Goal: Communication & Community: Answer question/provide support

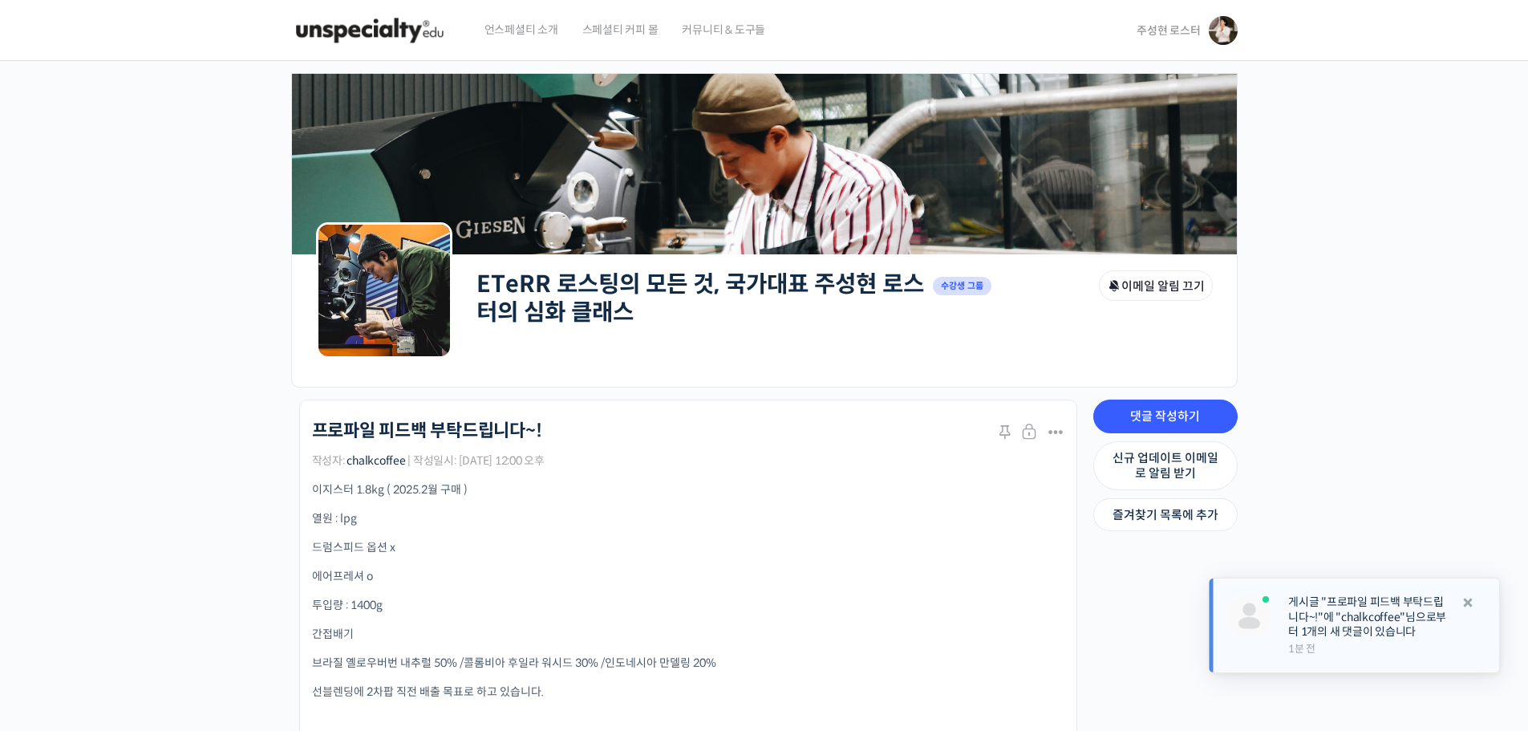
click at [1354, 627] on link "게시글 "프로파일 피드백 부탁드립니다~!"에 "chalkcoffee"님으로부터 1개의 새 댓글이 있습니다" at bounding box center [1369, 616] width 163 height 44
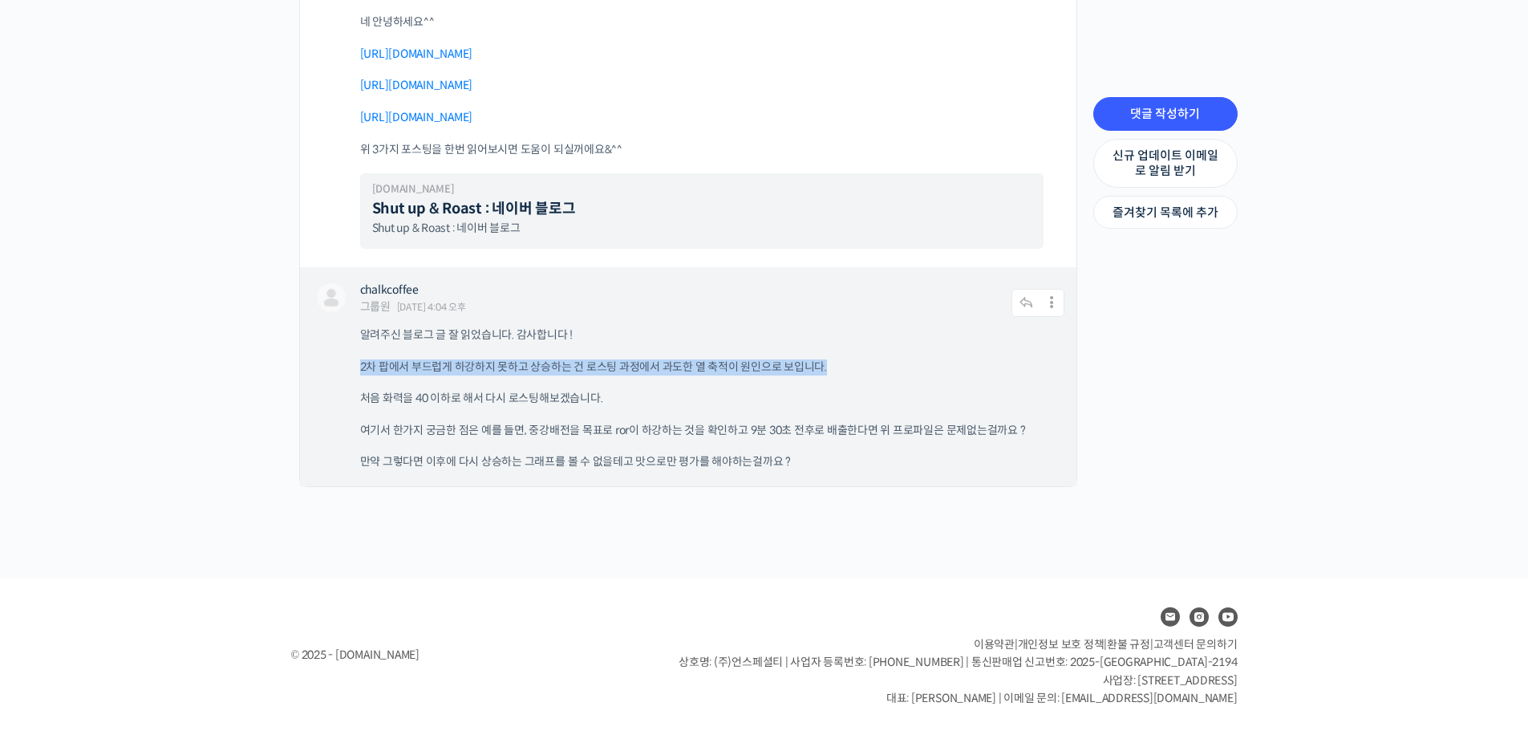
drag, startPoint x: 453, startPoint y: 366, endPoint x: 913, endPoint y: 371, distance: 459.7
click at [913, 371] on div "chalkcoffee 그룹원 2025년 09월 08일 4:04 오후 댓글 작성하기 수정하기 | Move | Split | 스팸 처리 알려주신 …" at bounding box center [688, 376] width 777 height 219
click at [605, 391] on p "처음 화력을 40 이하로 해서 다시 로스팅해보겠습니다." at bounding box center [704, 399] width 688 height 16
drag, startPoint x: 354, startPoint y: 370, endPoint x: 879, endPoint y: 367, distance: 525.4
click at [879, 367] on div "chalkcoffee 그룹원 2025년 09월 08일 4:04 오후 댓글 작성하기 수정하기 | Move | Split | 스팸 처리 알려주신 …" at bounding box center [688, 376] width 777 height 219
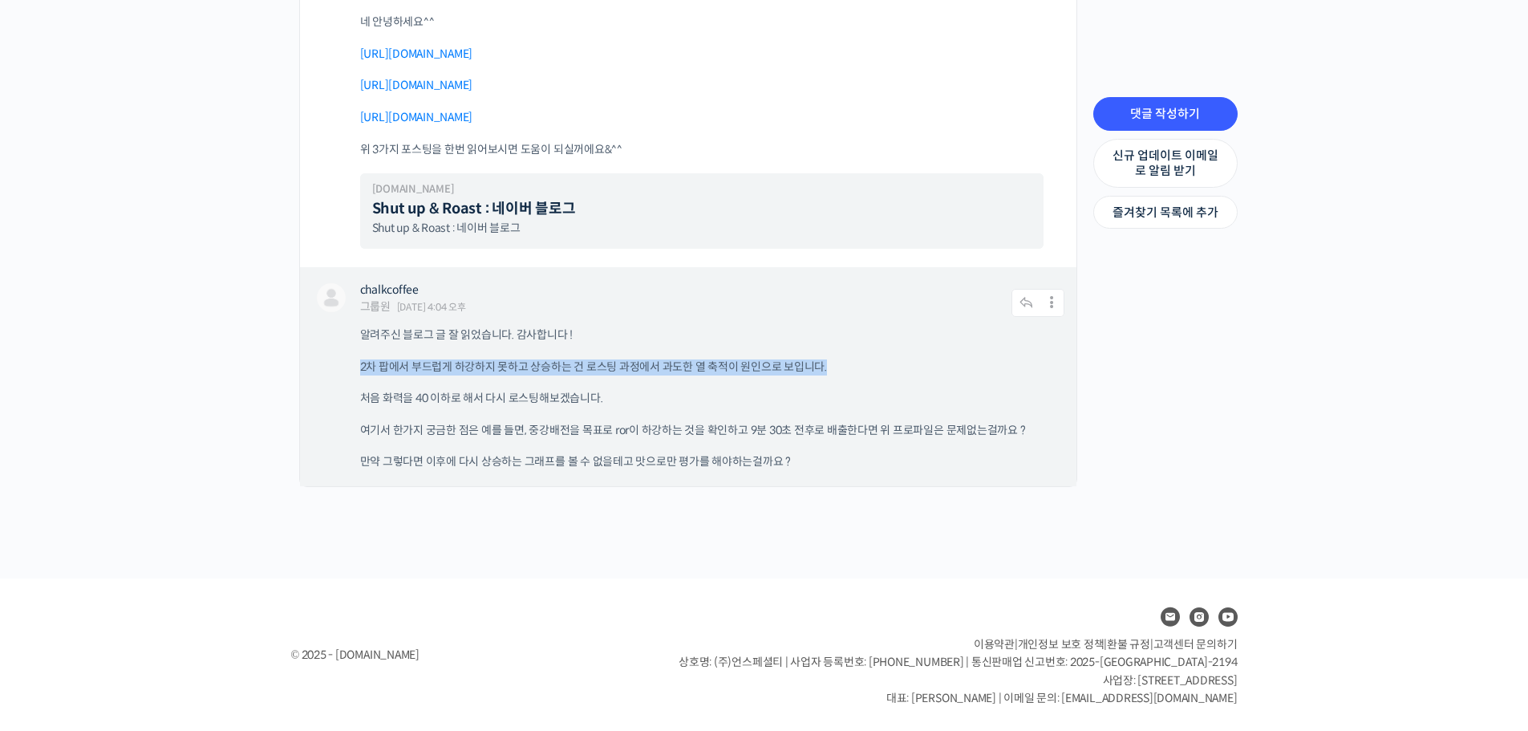
click at [897, 366] on p "2차 팝에서 부드럽게 하강하지 못하고 상승하는 건 로스팅 과정에서 과도한 열 축적이 원인으로 보입니다." at bounding box center [704, 367] width 688 height 16
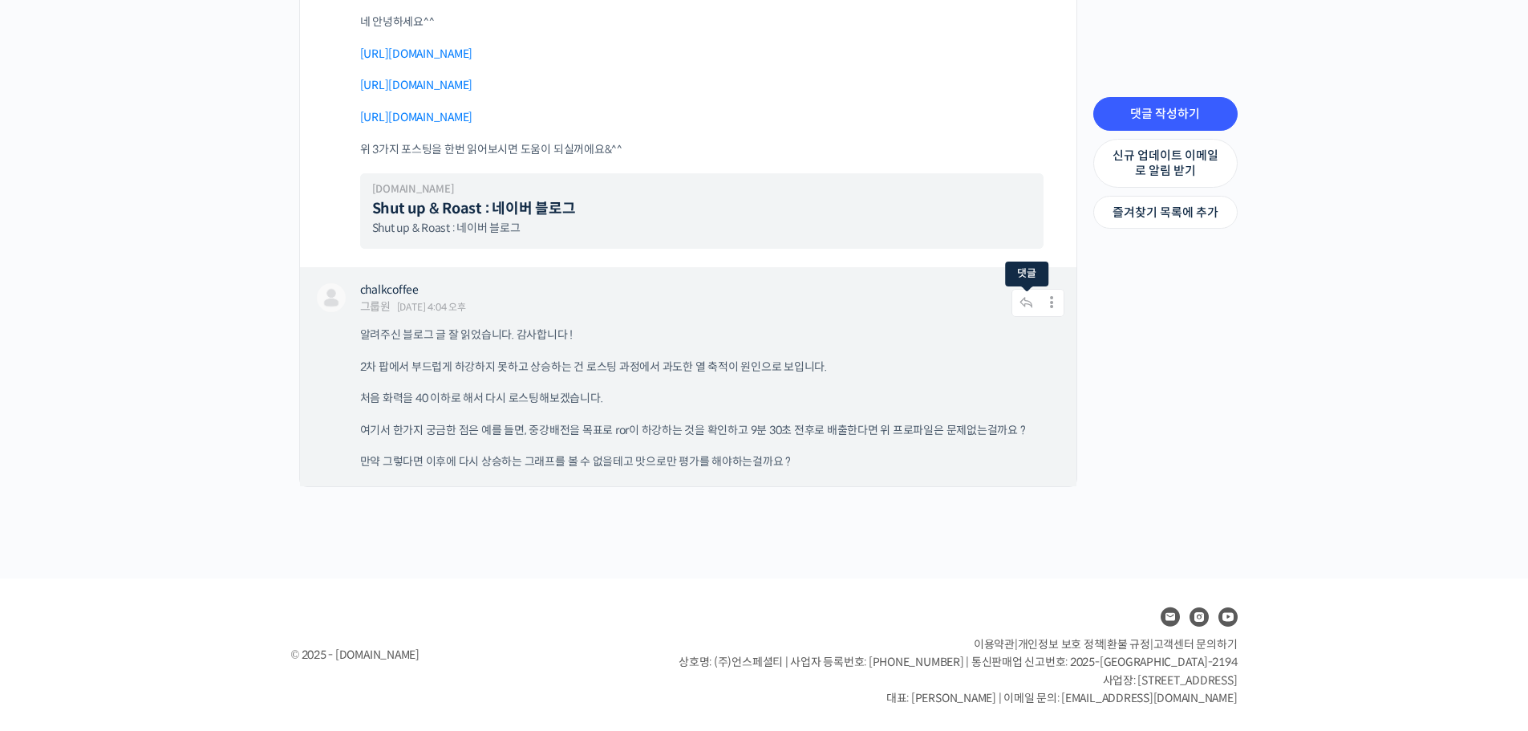
click at [1017, 308] on icon at bounding box center [1027, 303] width 30 height 28
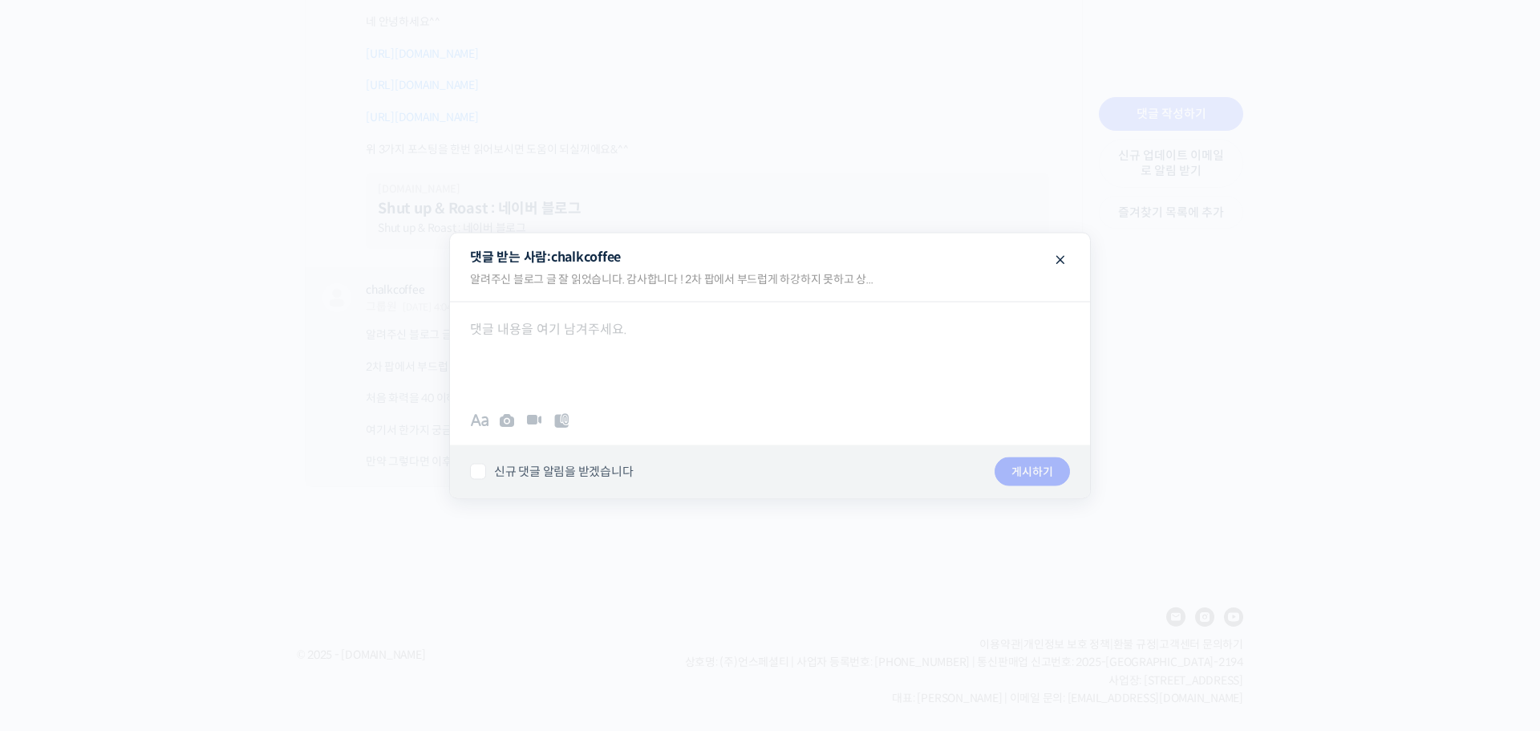
click at [93, 345] on div at bounding box center [770, 365] width 1540 height 731
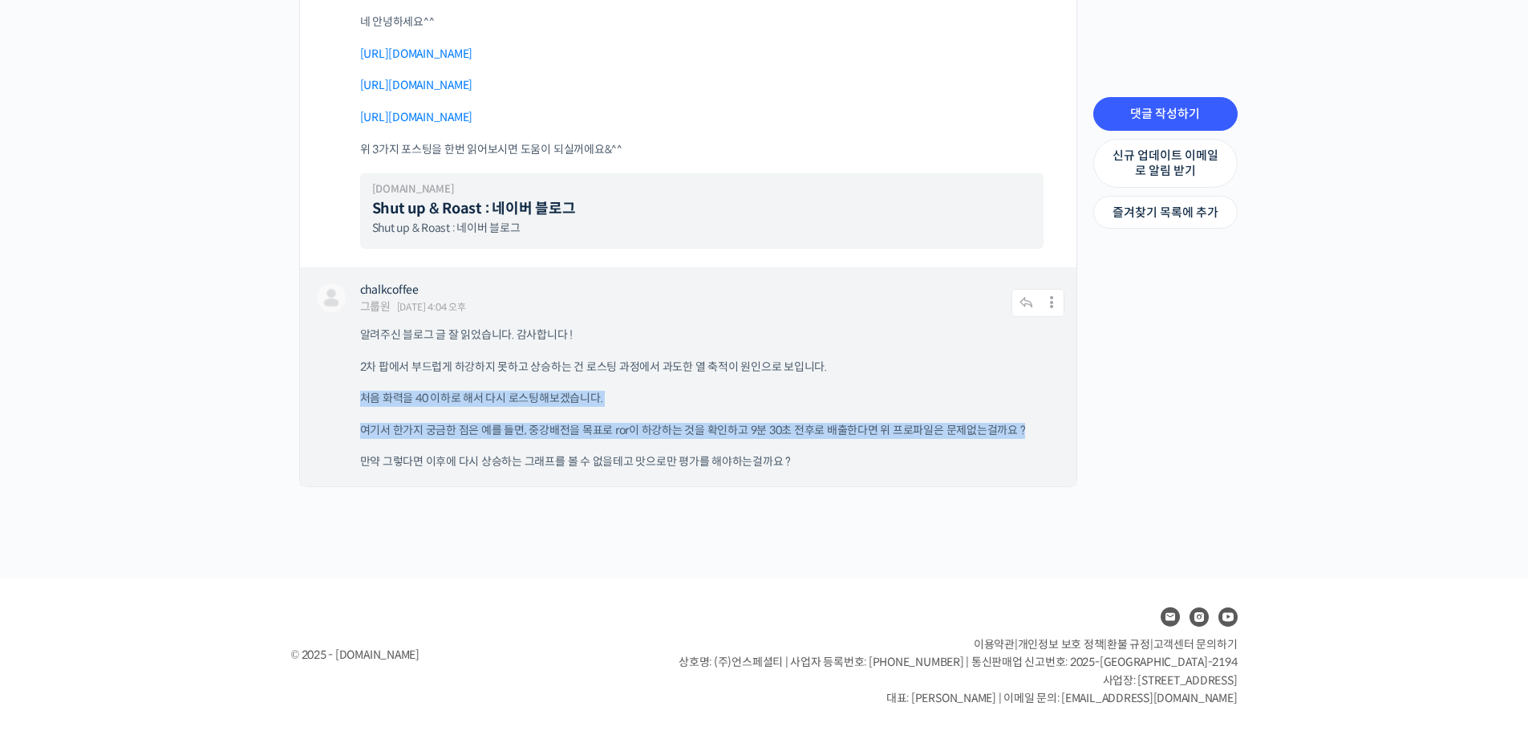
drag, startPoint x: 348, startPoint y: 393, endPoint x: 1034, endPoint y: 429, distance: 686.8
click at [1034, 429] on div "chalkcoffee 그룹원 2025년 09월 08일 4:04 오후 댓글 작성하기 수정하기 | Move | Split | 스팸 처리 알려주신 …" at bounding box center [688, 376] width 777 height 219
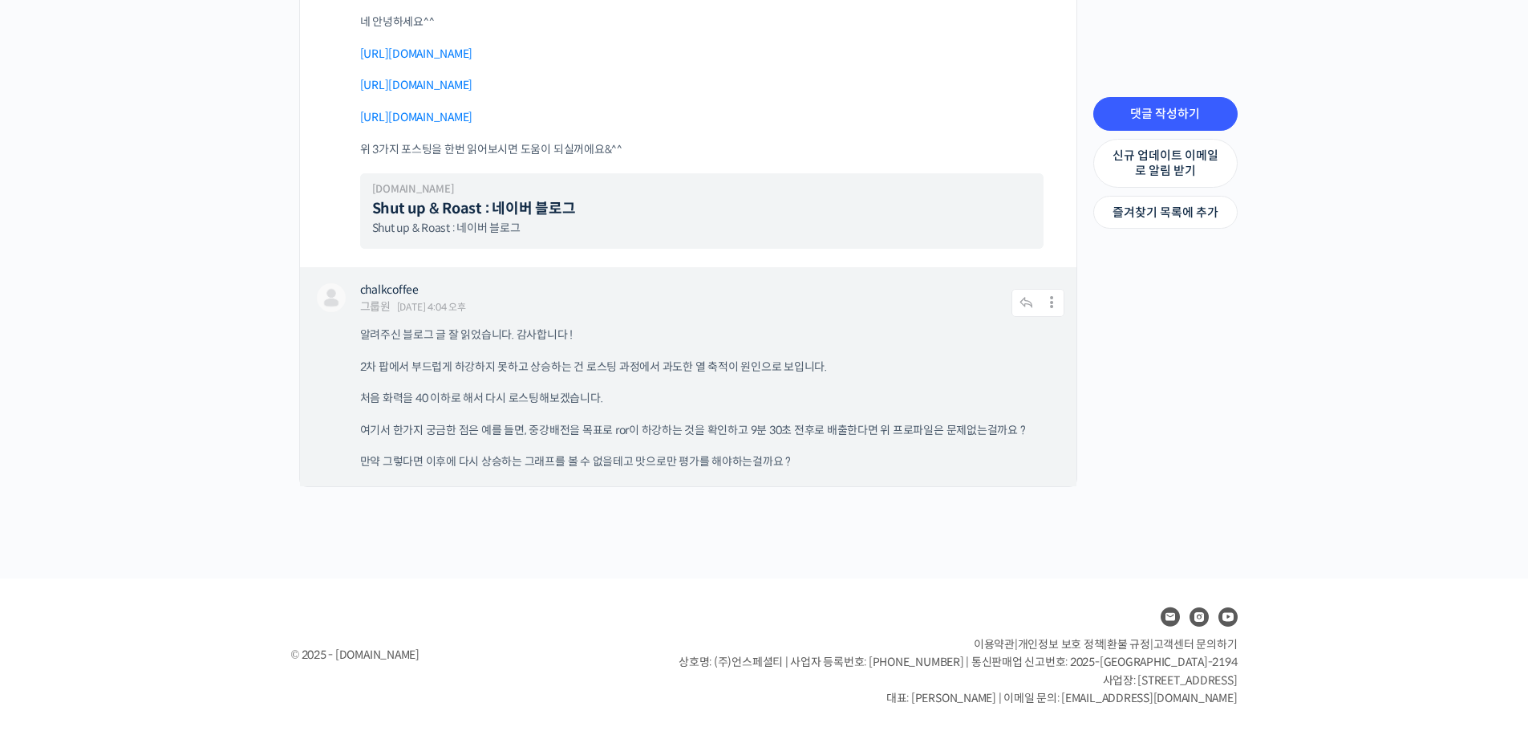
click at [692, 439] on div "알려주신 블로그 글 잘 읽었습니다. 감사합니다 ! 2차 팝에서 부드럽게 하강하지 못하고 상승하는 건 로스팅 과정에서 과도한 열 축적이 원인으로…" at bounding box center [712, 398] width 704 height 143
drag, startPoint x: 497, startPoint y: 427, endPoint x: 1017, endPoint y: 432, distance: 520.7
click at [1017, 432] on p "여기서 한가지 궁금한 점은 예를 들면, 중강배전을 목표로 ror이 하강하는 것을 확인하고 9분 30초 전후로 배출한다면 위 프로파일은 문제없는…" at bounding box center [704, 431] width 688 height 16
click at [473, 428] on p "여기서 한가지 궁금한 점은 예를 들면, 중강배전을 목표로 ror이 하강하는 것을 확인하고 9분 30초 전후로 배출한다면 위 프로파일은 문제없는…" at bounding box center [704, 431] width 688 height 16
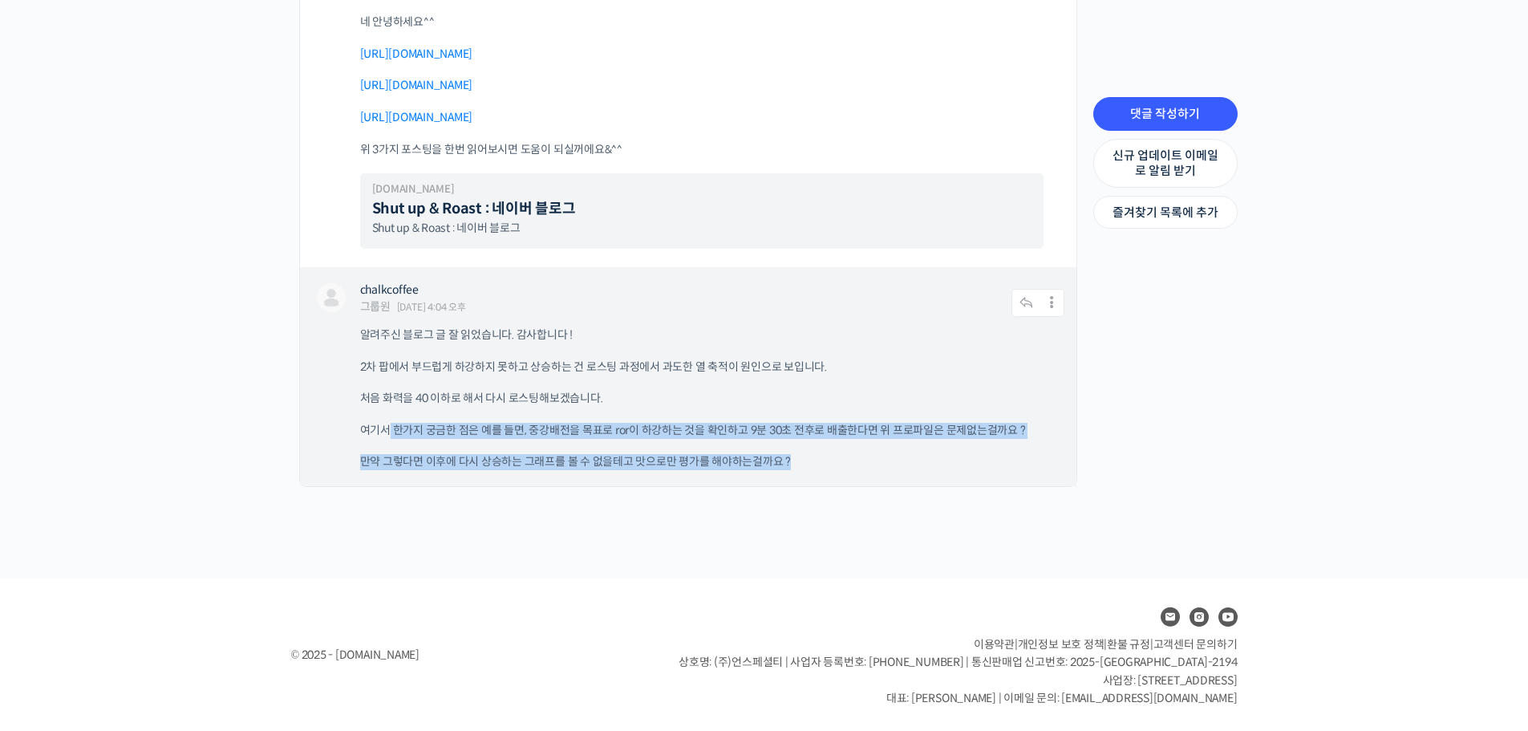
drag, startPoint x: 387, startPoint y: 435, endPoint x: 921, endPoint y: 457, distance: 534.7
click at [921, 457] on div "알려주신 블로그 글 잘 읽었습니다. 감사합니다 ! 2차 팝에서 부드럽게 하강하지 못하고 상승하는 건 로스팅 과정에서 과도한 열 축적이 원인으로…" at bounding box center [712, 398] width 704 height 143
click at [878, 464] on p "만약 그렇다면 이후에 다시 상승하는 그래프를 볼 수 없을테고 맛으로만 평가를 해야하는걸까요 ?" at bounding box center [704, 462] width 688 height 16
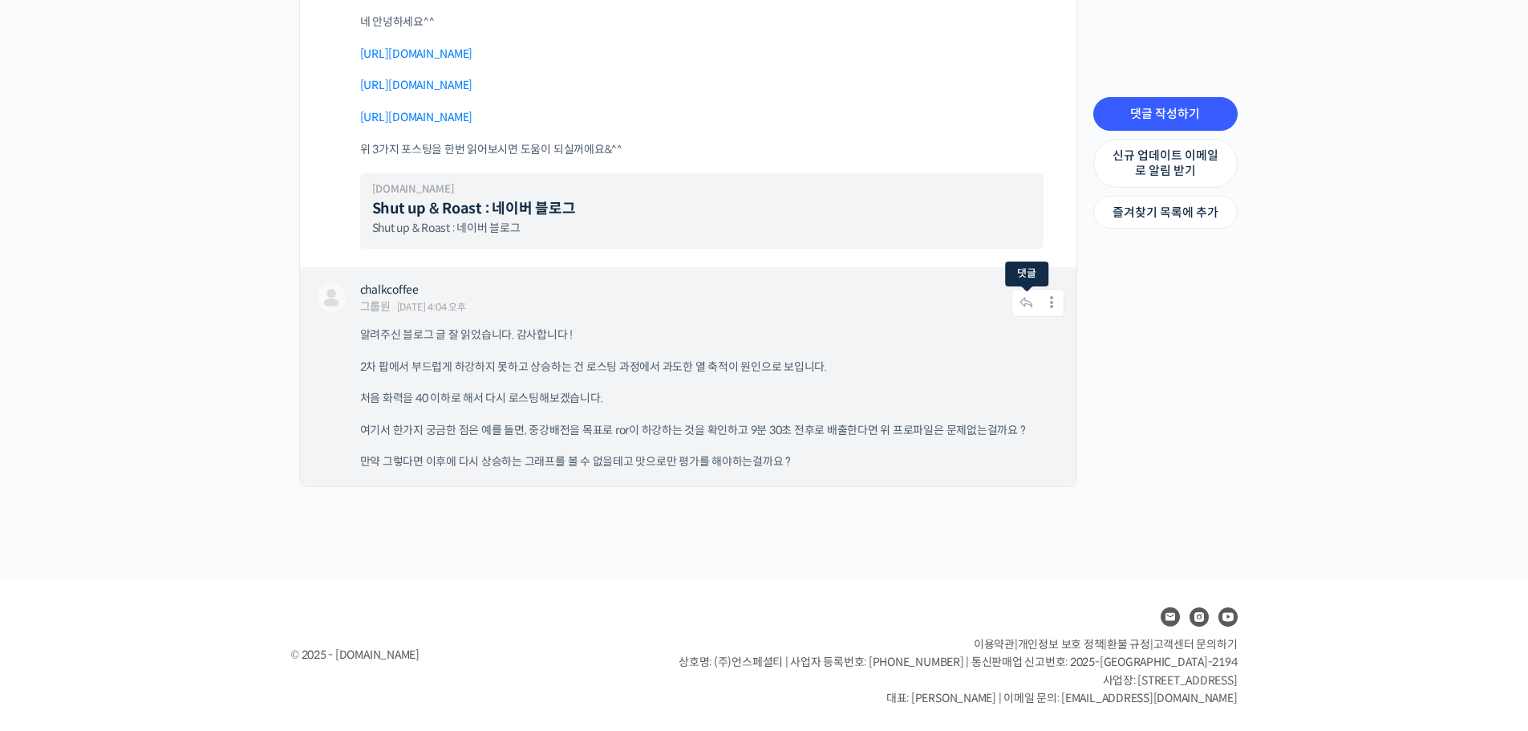
click at [1024, 302] on icon at bounding box center [1027, 303] width 30 height 28
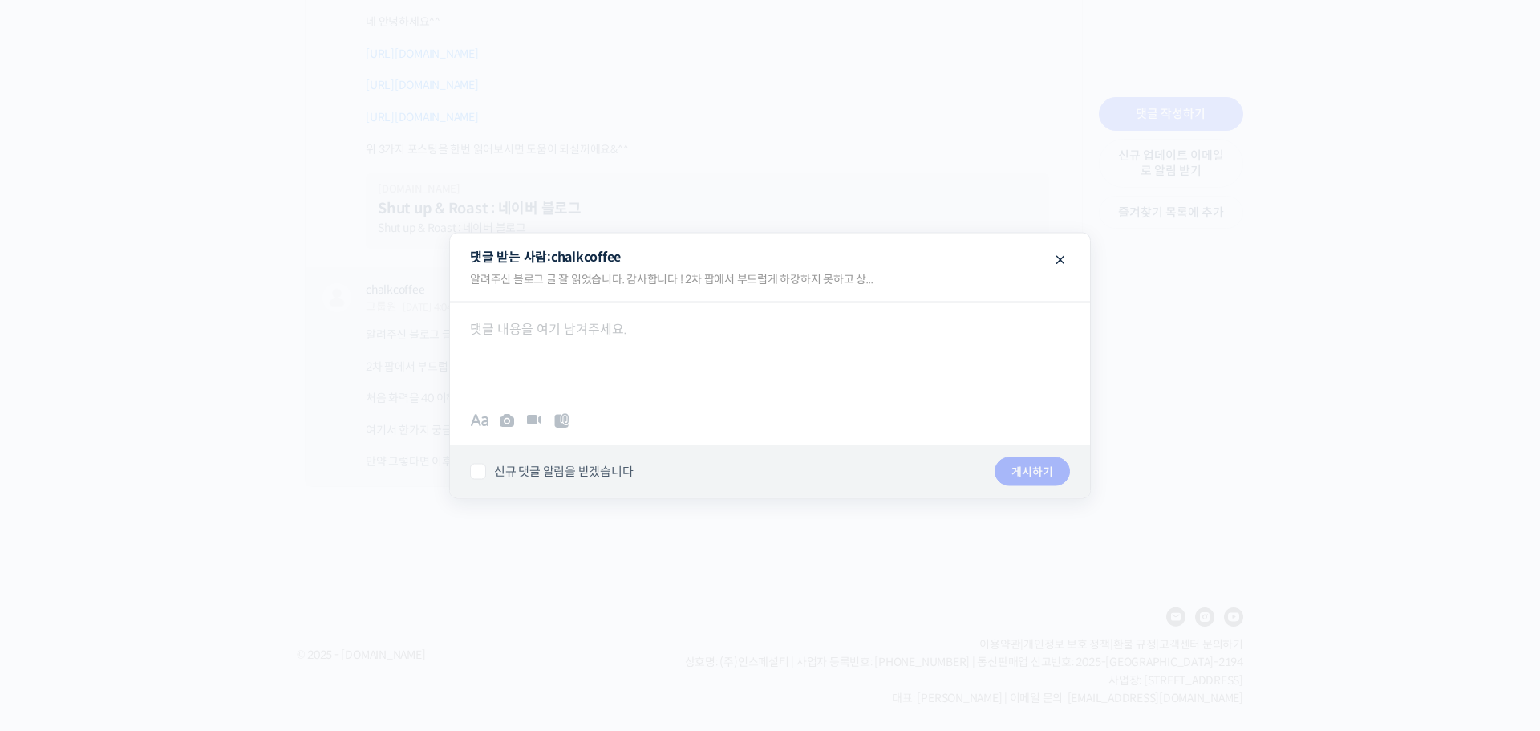
click at [932, 364] on div at bounding box center [770, 350] width 640 height 96
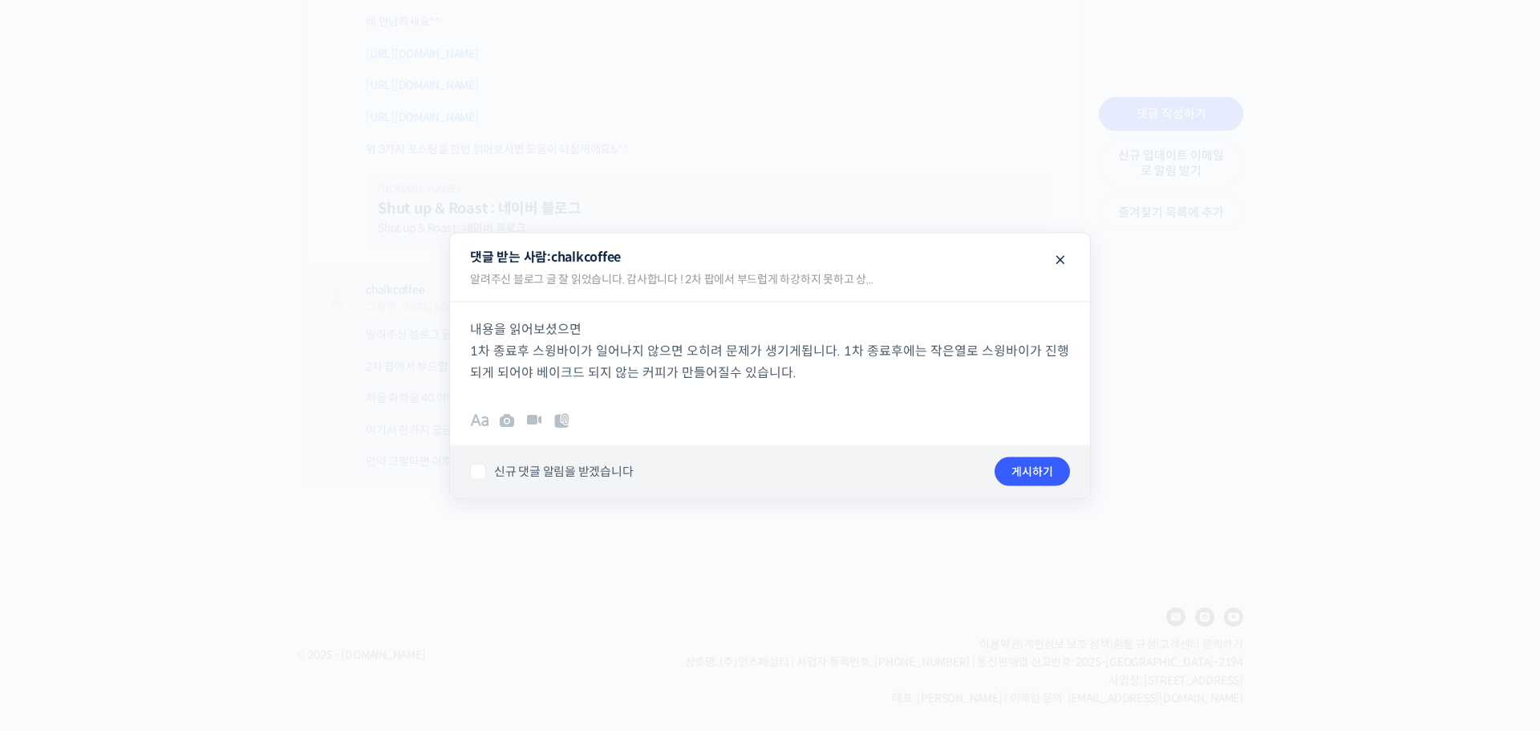
click at [310, 453] on div at bounding box center [770, 365] width 1540 height 731
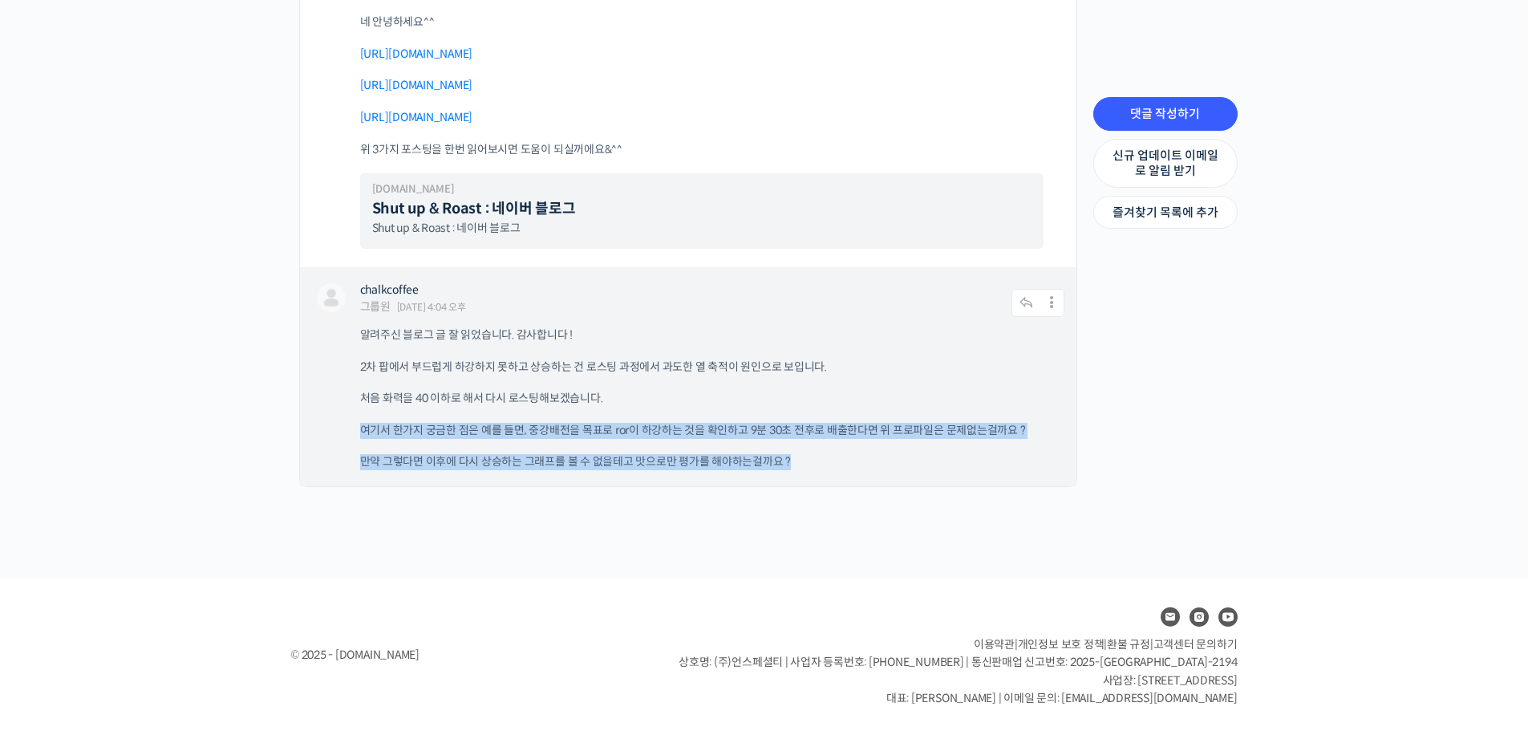
drag, startPoint x: 360, startPoint y: 436, endPoint x: 1043, endPoint y: 461, distance: 683.1
click at [1043, 461] on div "알려주신 블로그 글 잘 읽었습니다. 감사합니다 ! 2차 팝에서 부드럽게 하강하지 못하고 상승하는 건 로스팅 과정에서 과도한 열 축적이 원인으로…" at bounding box center [712, 398] width 704 height 143
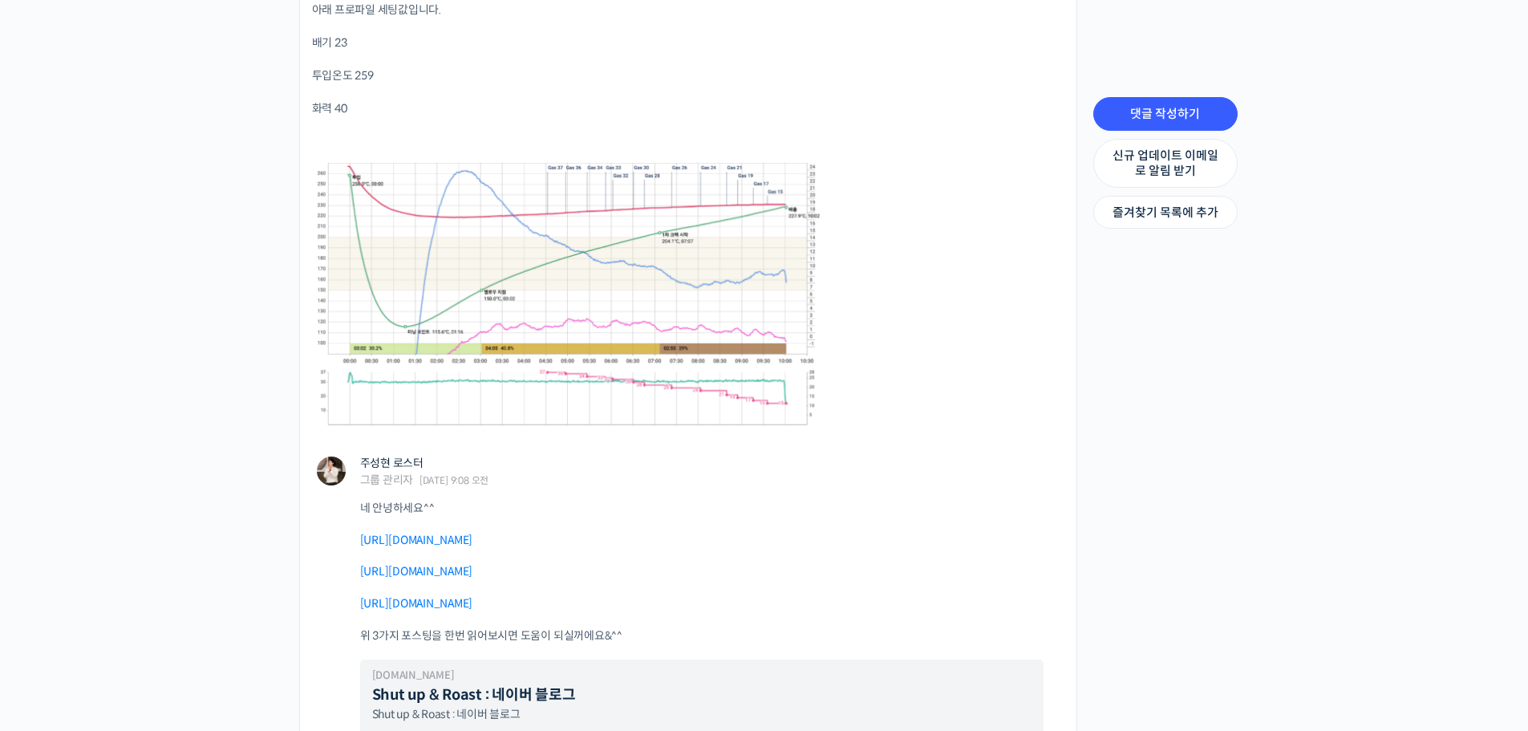
scroll to position [2384, 0]
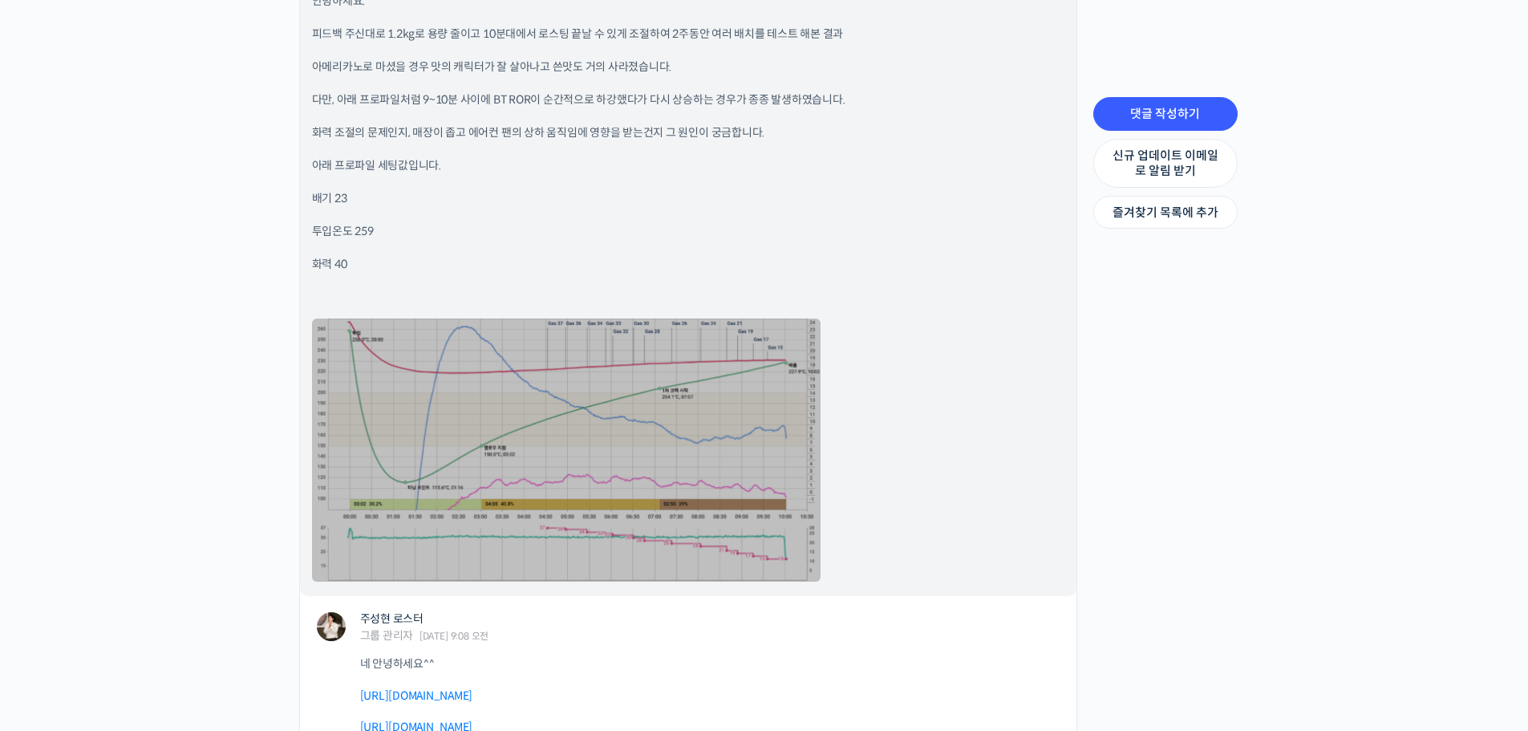
click at [492, 418] on link at bounding box center [566, 449] width 509 height 263
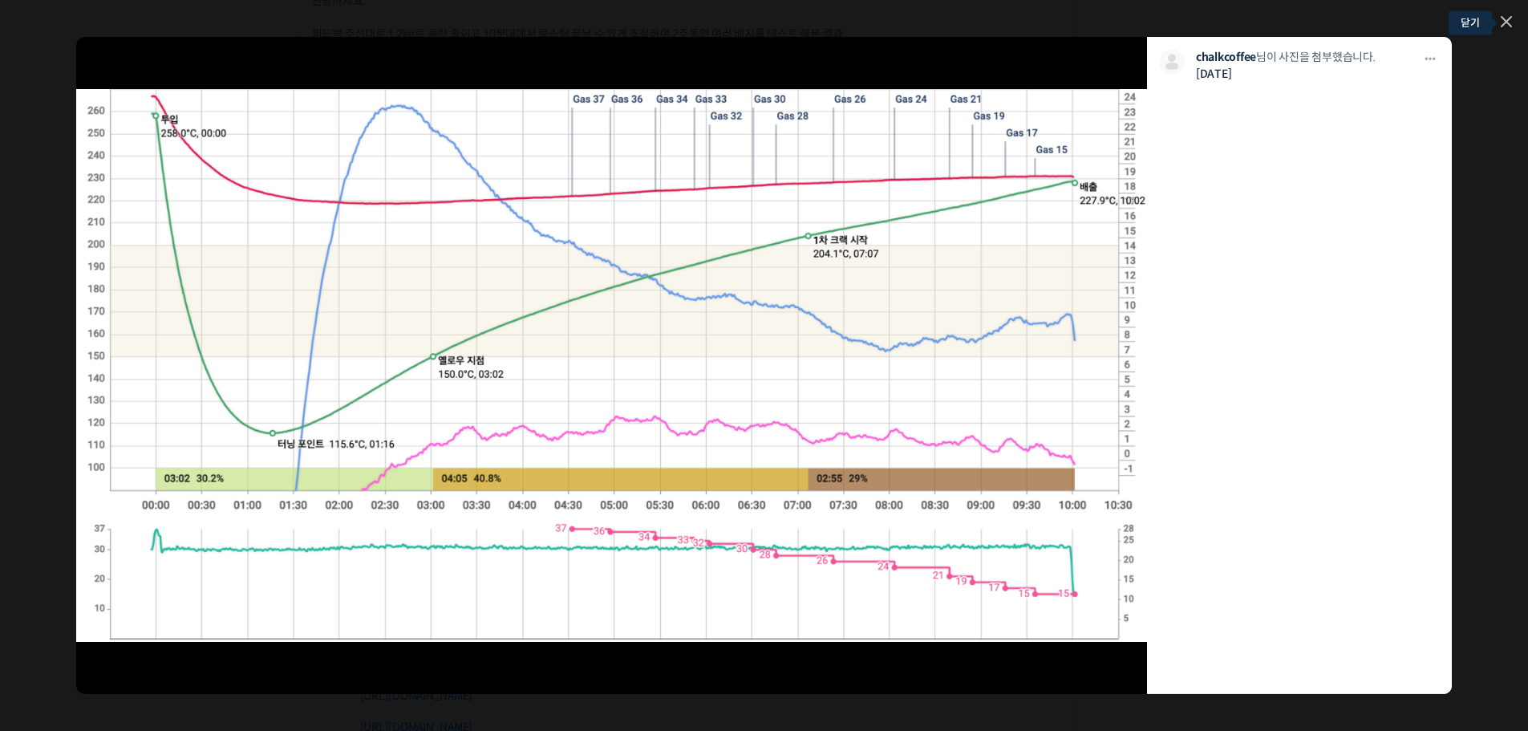
click at [1503, 19] on icon at bounding box center [1507, 22] width 10 height 10
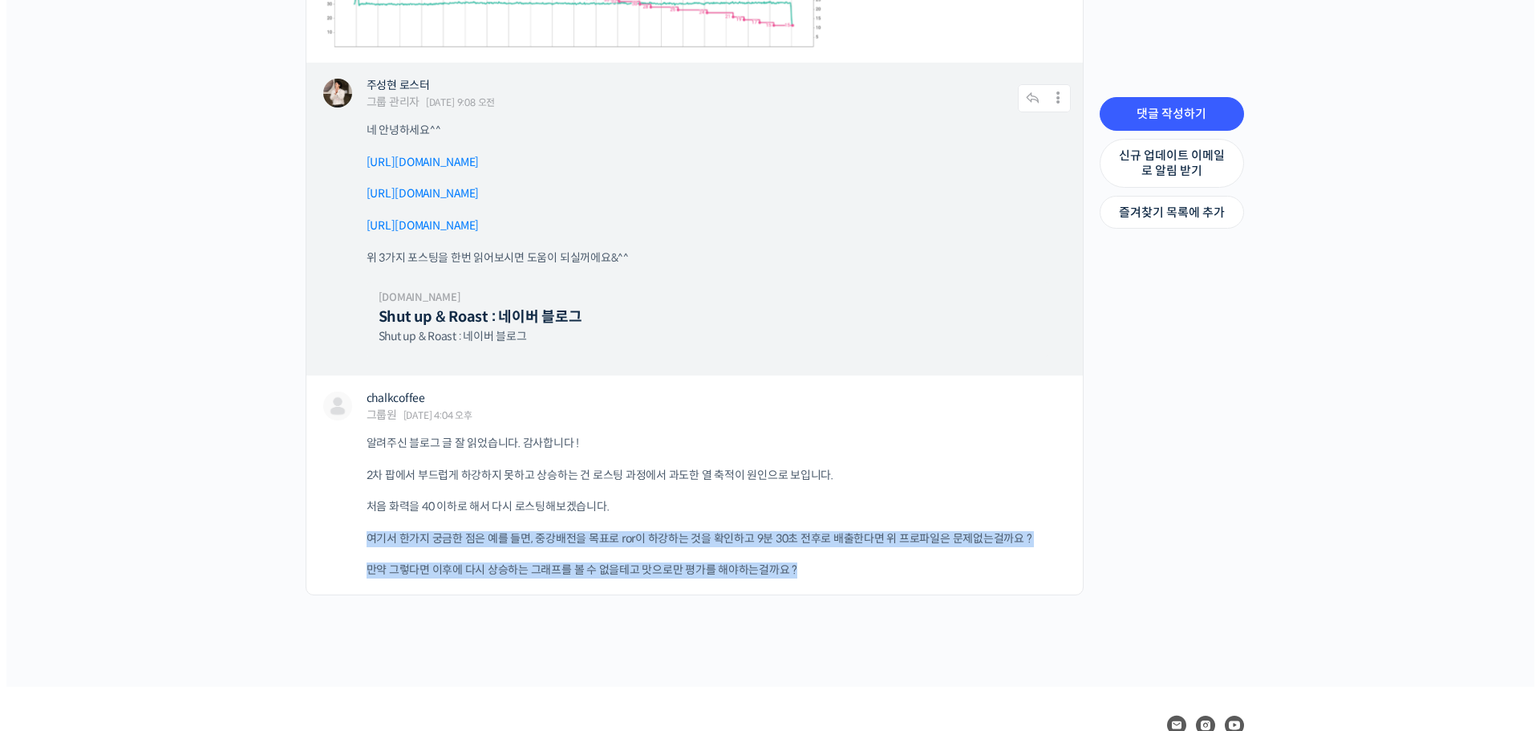
scroll to position [3026, 0]
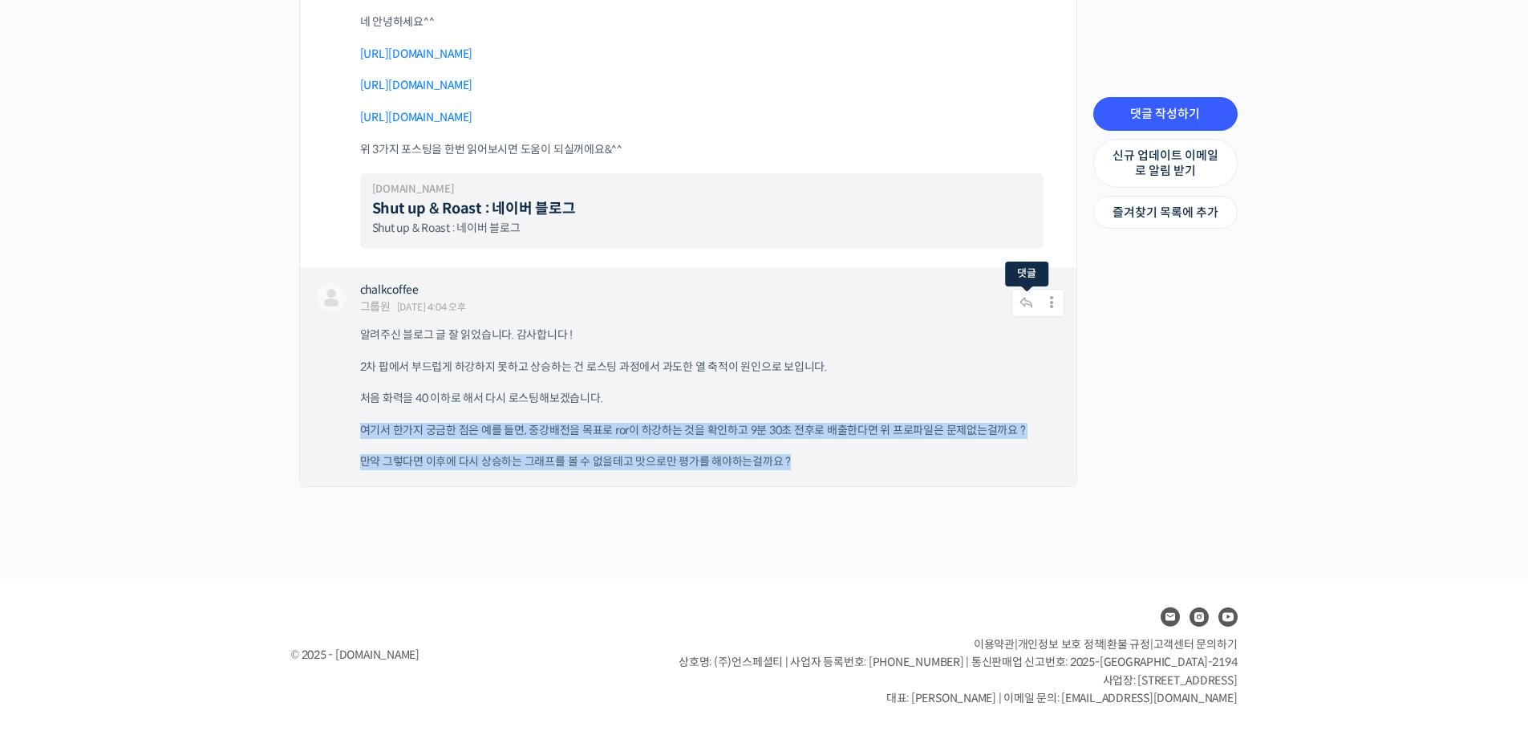
click at [1020, 304] on icon at bounding box center [1027, 303] width 30 height 28
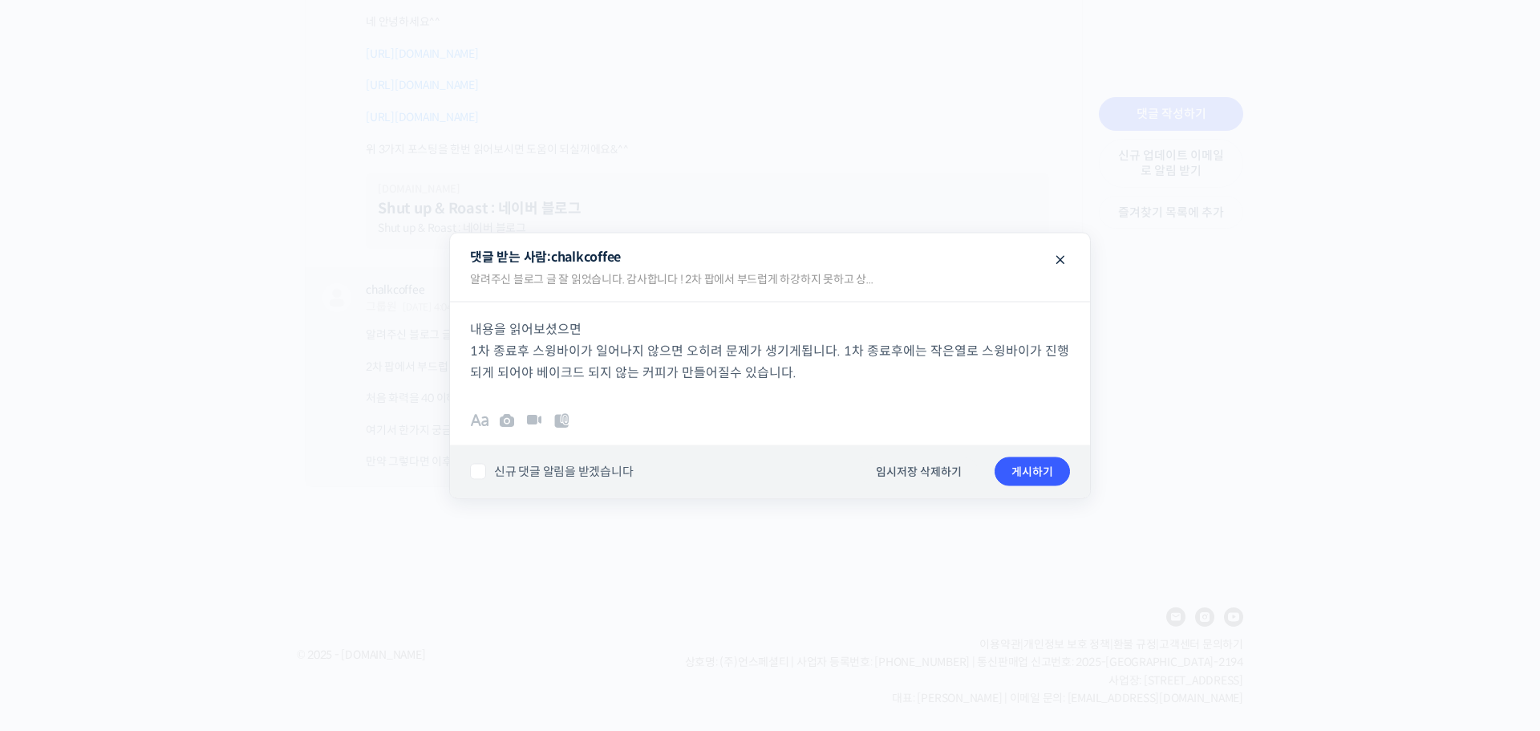
click at [16, 502] on div at bounding box center [770, 365] width 1540 height 731
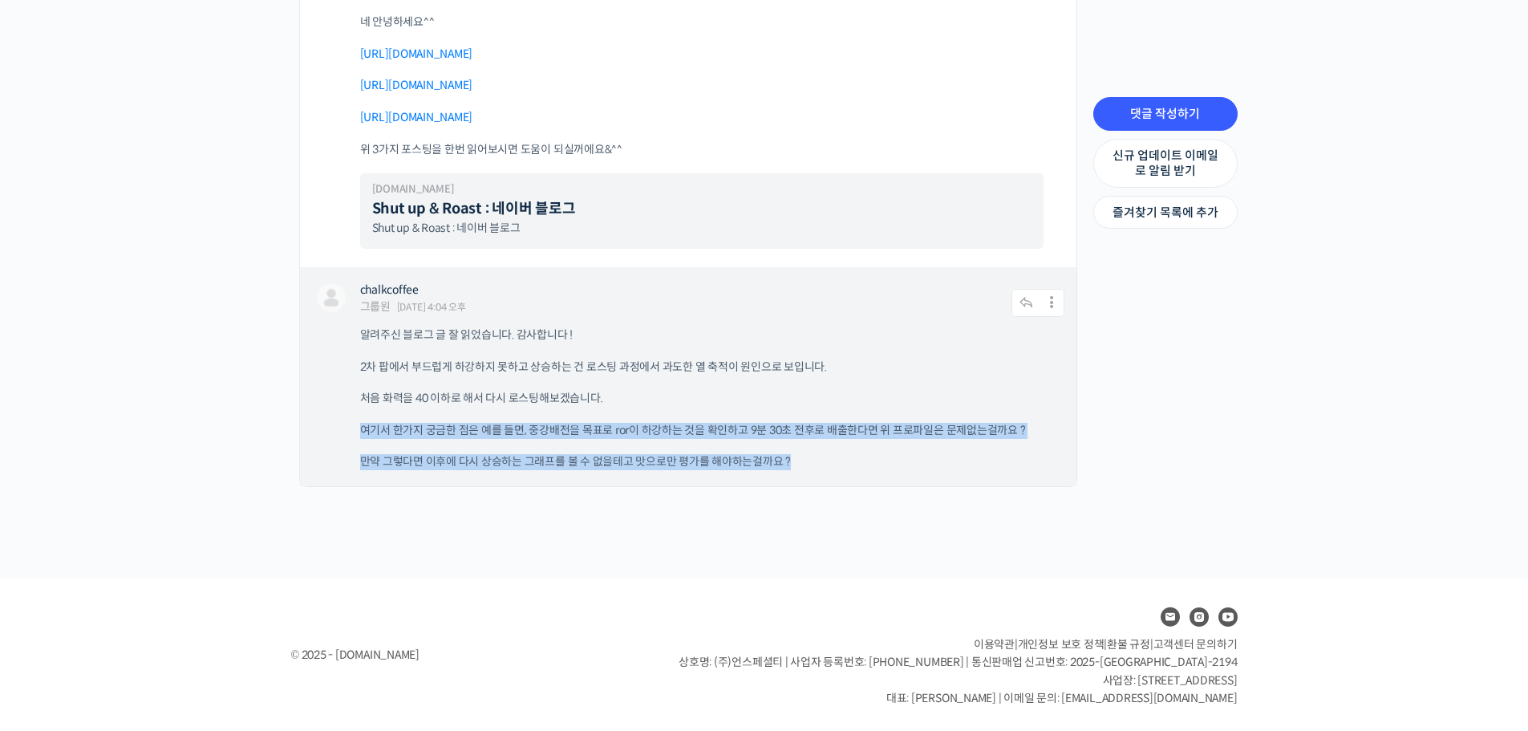
drag, startPoint x: 334, startPoint y: 437, endPoint x: 1056, endPoint y: 460, distance: 722.3
click at [1056, 460] on div "chalkcoffee 그룹원 2025년 09월 08일 4:04 오후 댓글 작성하기 수정하기 | Move | Split | 스팸 처리 알려주신 …" at bounding box center [688, 376] width 777 height 219
copy div "여기서 한가지 궁금한 점은 예를 들면, 중강배전을 목표로 ror이 하강하는 것을 확인하고 9분 30초 전후로 배출한다면 위 프로파일은 문제없는…"
click at [588, 428] on p "여기서 한가지 궁금한 점은 예를 들면, 중강배전을 목표로 ror이 하강하는 것을 확인하고 9분 30초 전후로 배출한다면 위 프로파일은 문제없는…" at bounding box center [704, 431] width 688 height 16
drag, startPoint x: 326, startPoint y: 428, endPoint x: 1037, endPoint y: 424, distance: 710.8
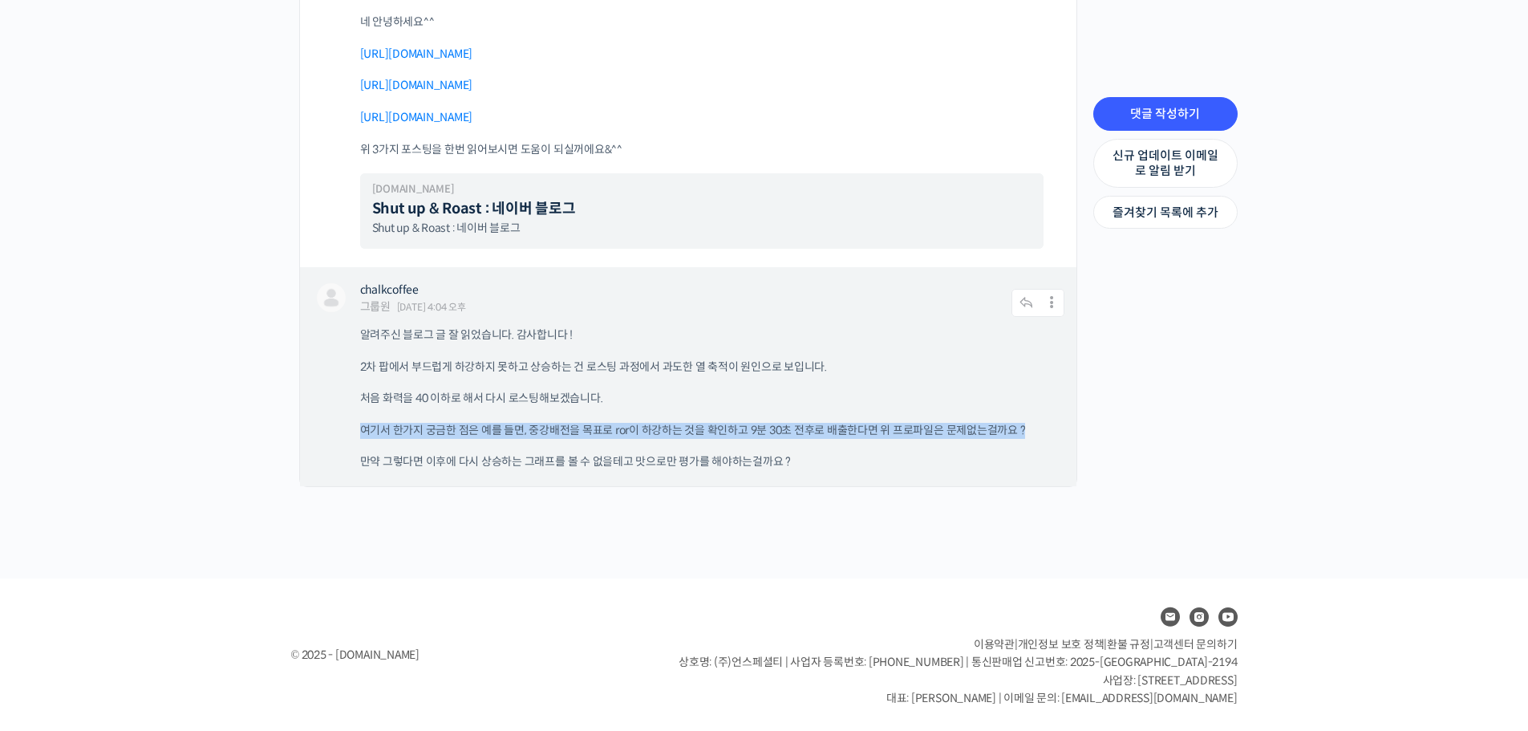
click at [1037, 424] on div "chalkcoffee 그룹원 2025년 09월 08일 4:04 오후 댓글 작성하기 수정하기 | Move | Split | 스팸 처리 알려주신 …" at bounding box center [688, 376] width 777 height 219
copy p "여기서 한가지 궁금한 점은 예를 들면, 중강배전을 목표로 ror이 하강하는 것을 확인하고 9분 30초 전후로 배출한다면 위 프로파일은 문제없는…"
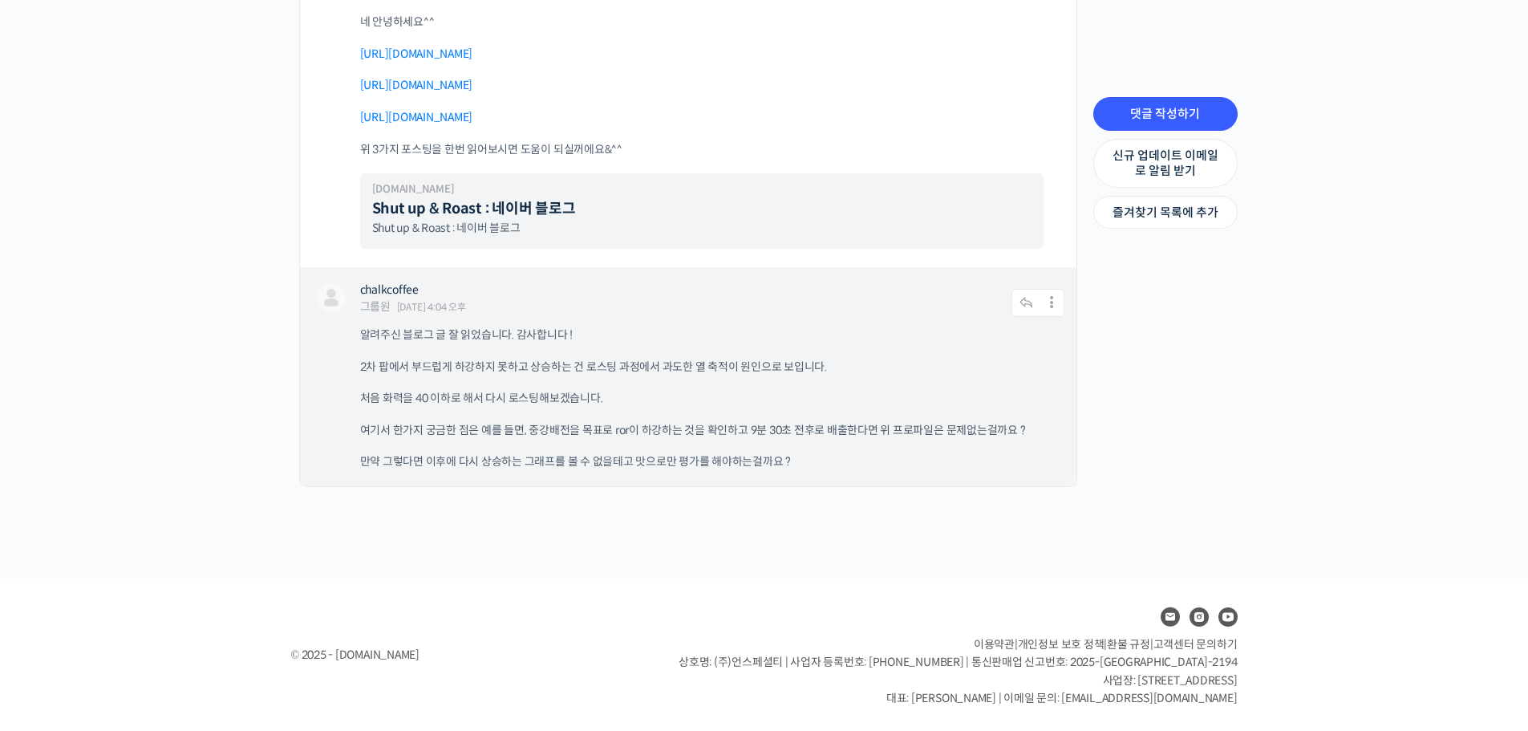
click at [1009, 311] on div "chalkcoffee 그룹원 2025년 09월 08일 4:04 오후" at bounding box center [686, 299] width 653 height 32
click at [1025, 308] on icon at bounding box center [1027, 303] width 30 height 28
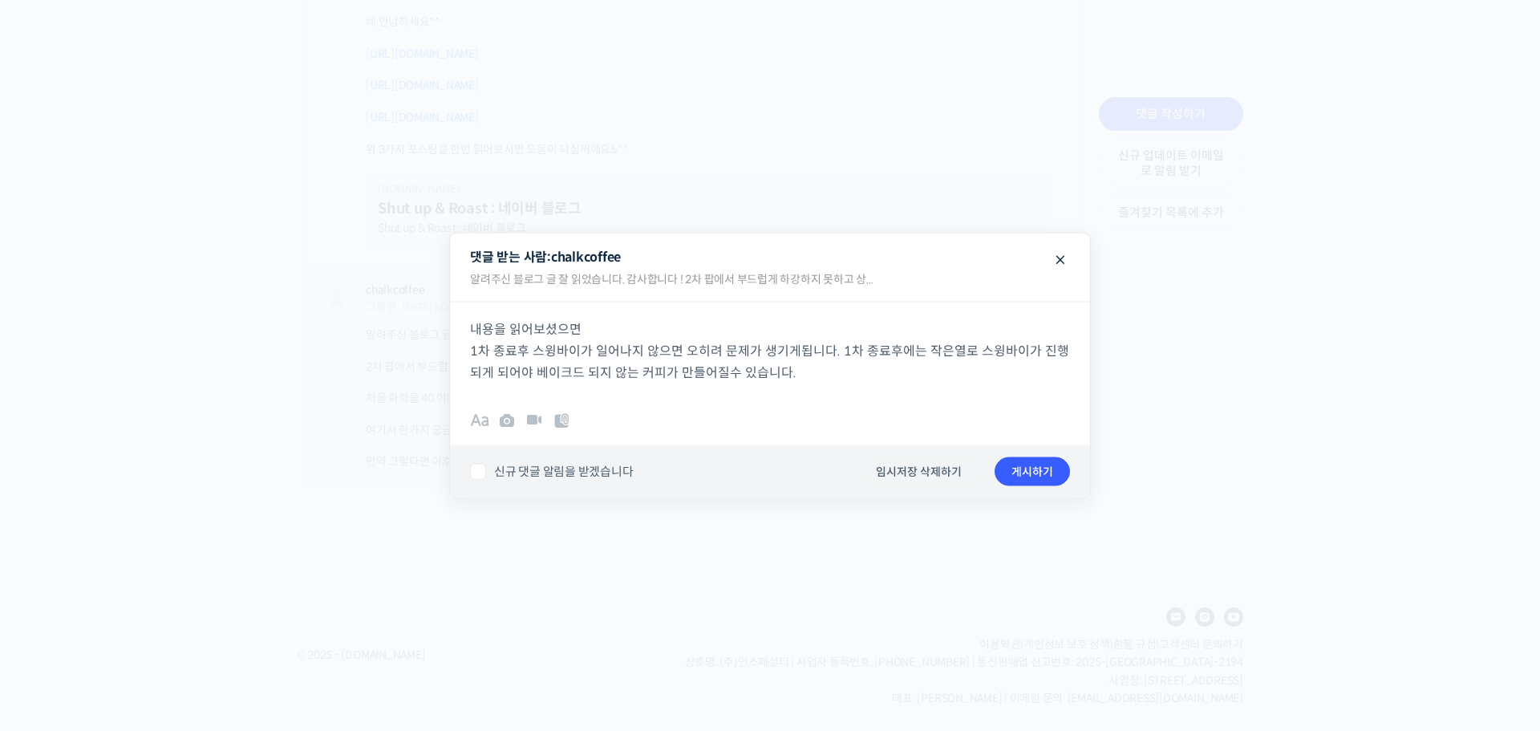
click at [833, 364] on p "내용을 읽어보셨으면 1차 종료후 스윙바이가 일어나지 않으면 오히려 문제가 생기게됩니다. 1차 종료후에는 작은열로 스윙바이가 진행되게 되어야 베…" at bounding box center [770, 350] width 600 height 65
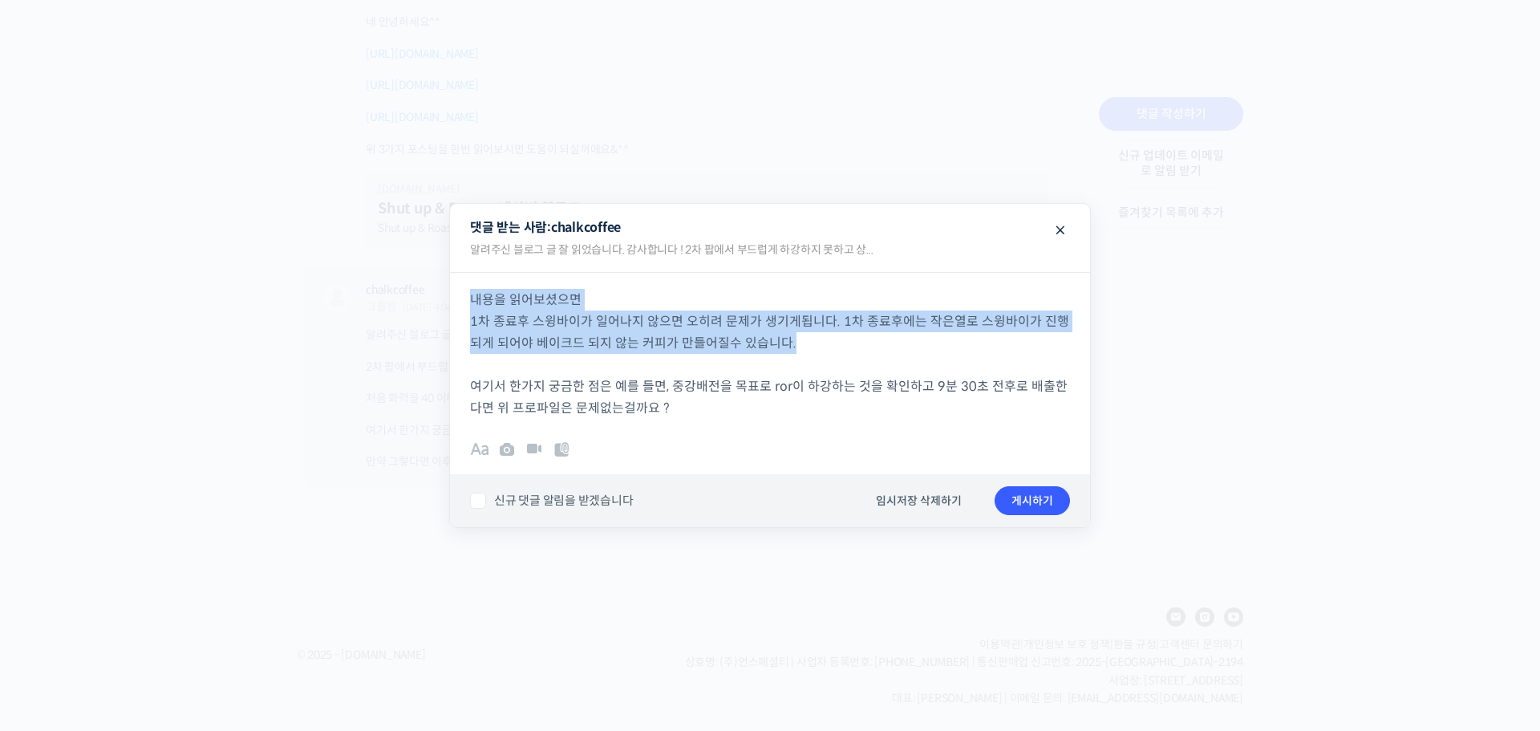
drag, startPoint x: 867, startPoint y: 344, endPoint x: 456, endPoint y: 293, distance: 414.7
click at [456, 293] on div "내용을 읽어보셨으면 1차 종료후 스윙바이가 일어나지 않으면 오히려 문제가 생기게됩니다. 1차 종료후에는 작은열로 스윙바이가 진행되게 되어야 베…" at bounding box center [770, 345] width 640 height 147
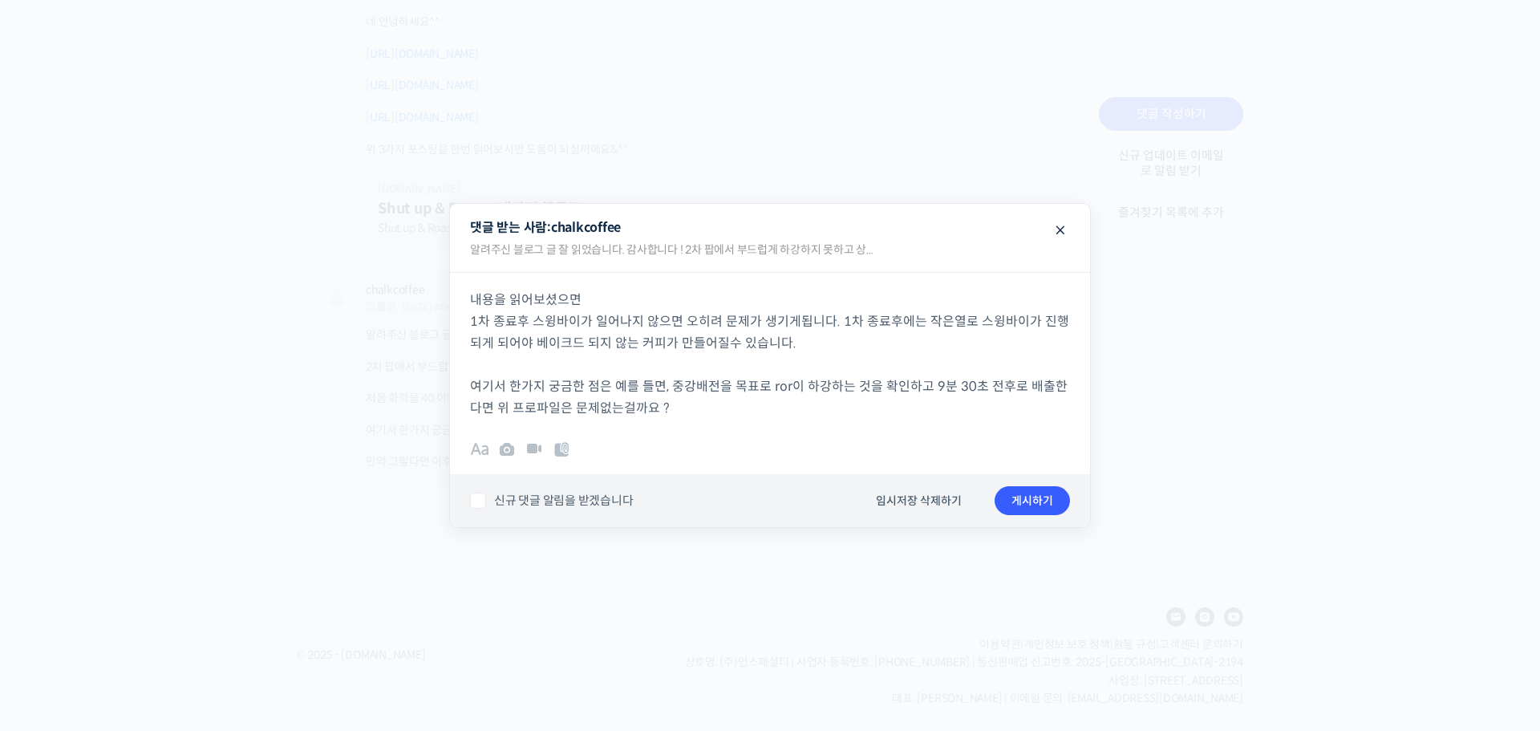
click at [462, 441] on div "B I • 1. “ # 0101 ✓ ×" at bounding box center [770, 450] width 640 height 47
click at [477, 448] on span at bounding box center [479, 449] width 19 height 19
click at [468, 300] on div "내용을 읽어보셨으면 1차 종료후 스윙바이가 일어나지 않으면 오히려 문제가 생기게됩니다. 1차 종료후에는 작은열로 스윙바이가 진행되게 되어야 베…" at bounding box center [770, 345] width 640 height 147
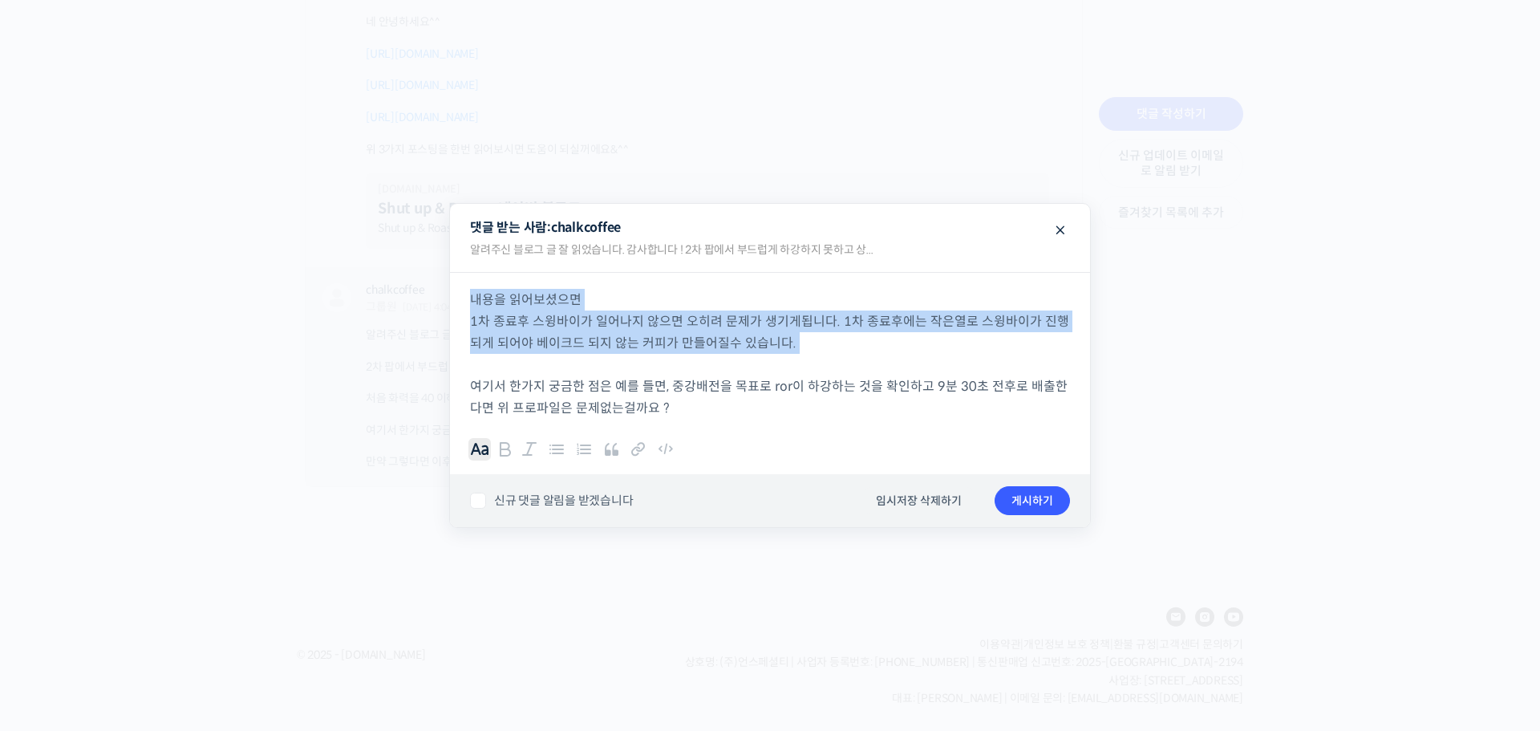
drag, startPoint x: 468, startPoint y: 300, endPoint x: 665, endPoint y: 371, distance: 209.1
click at [778, 343] on div "내용을 읽어보셨으면 1차 종료후 스윙바이가 일어나지 않으면 오히려 문제가 생기게됩니다. 1차 종료후에는 작은열로 스윙바이가 진행되게 되어야 베…" at bounding box center [770, 345] width 640 height 147
click at [503, 449] on b "B" at bounding box center [505, 448] width 19 height 16
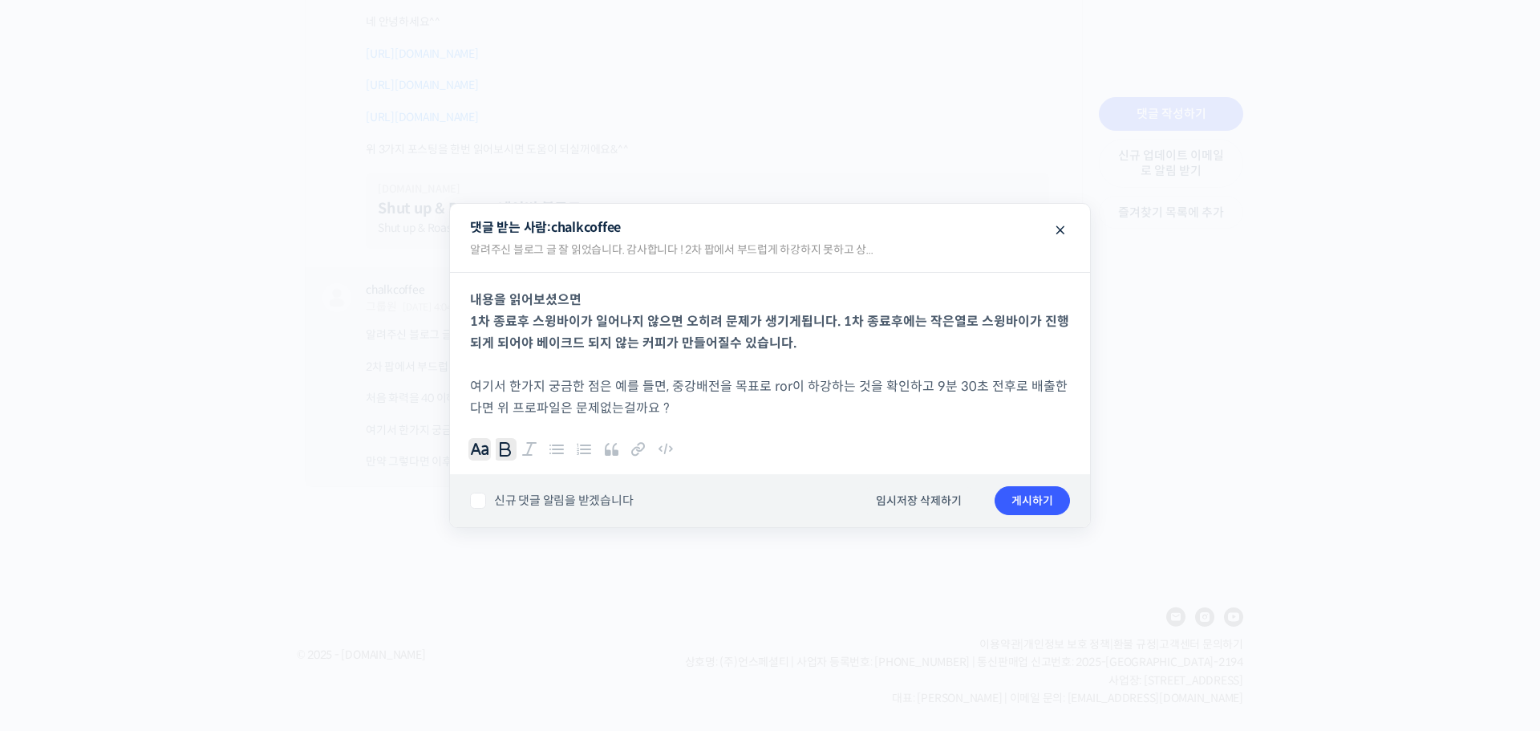
click at [708, 420] on div "내용을 읽어보셨으면 1차 종료후 스윙바이가 일어나지 않으면 오히려 문제가 생기게됩니다. 1차 종료후에는 작은열로 스윙바이가 진행되게 되어야 베…" at bounding box center [770, 399] width 640 height 255
click at [720, 408] on p "내용을 읽어보셨으면 1차 종료후 스윙바이가 일어나지 않으면 오히려 문제가 생기게됩니다. 1차 종료후에는 작은열로 스윙바이가 진행되게 되어야 베…" at bounding box center [770, 354] width 600 height 130
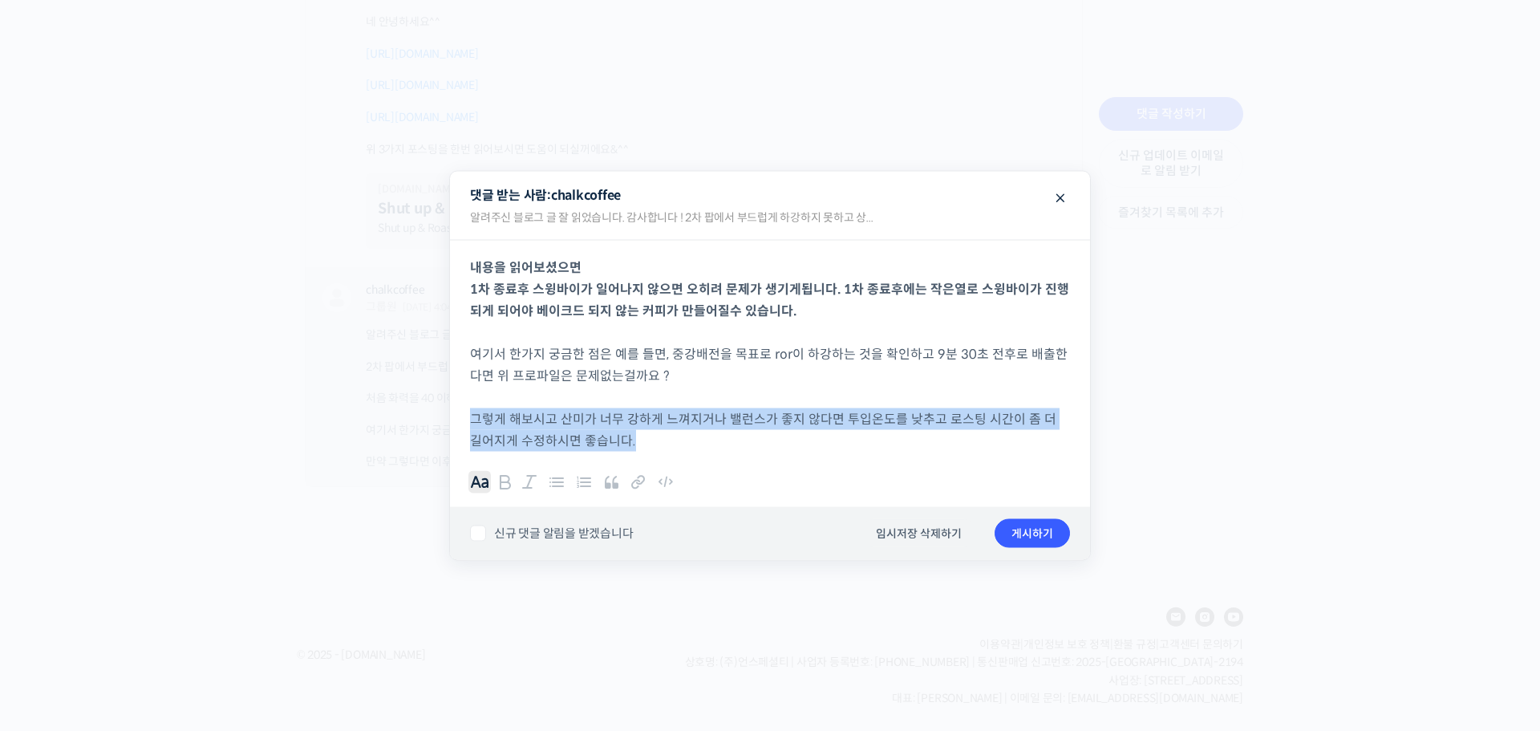
drag, startPoint x: 647, startPoint y: 436, endPoint x: 452, endPoint y: 413, distance: 195.4
click at [452, 413] on div "내용을 읽어보셨으면 1차 종료후 스윙바이가 일어나지 않으면 오히려 문제가 생기게됩니다. 1차 종료후에는 작은열로 스윙바이가 진행되게 되어야 베…" at bounding box center [770, 346] width 640 height 212
click at [505, 476] on b "B" at bounding box center [505, 480] width 19 height 16
click at [1035, 537] on button "게시하기" at bounding box center [1032, 533] width 75 height 29
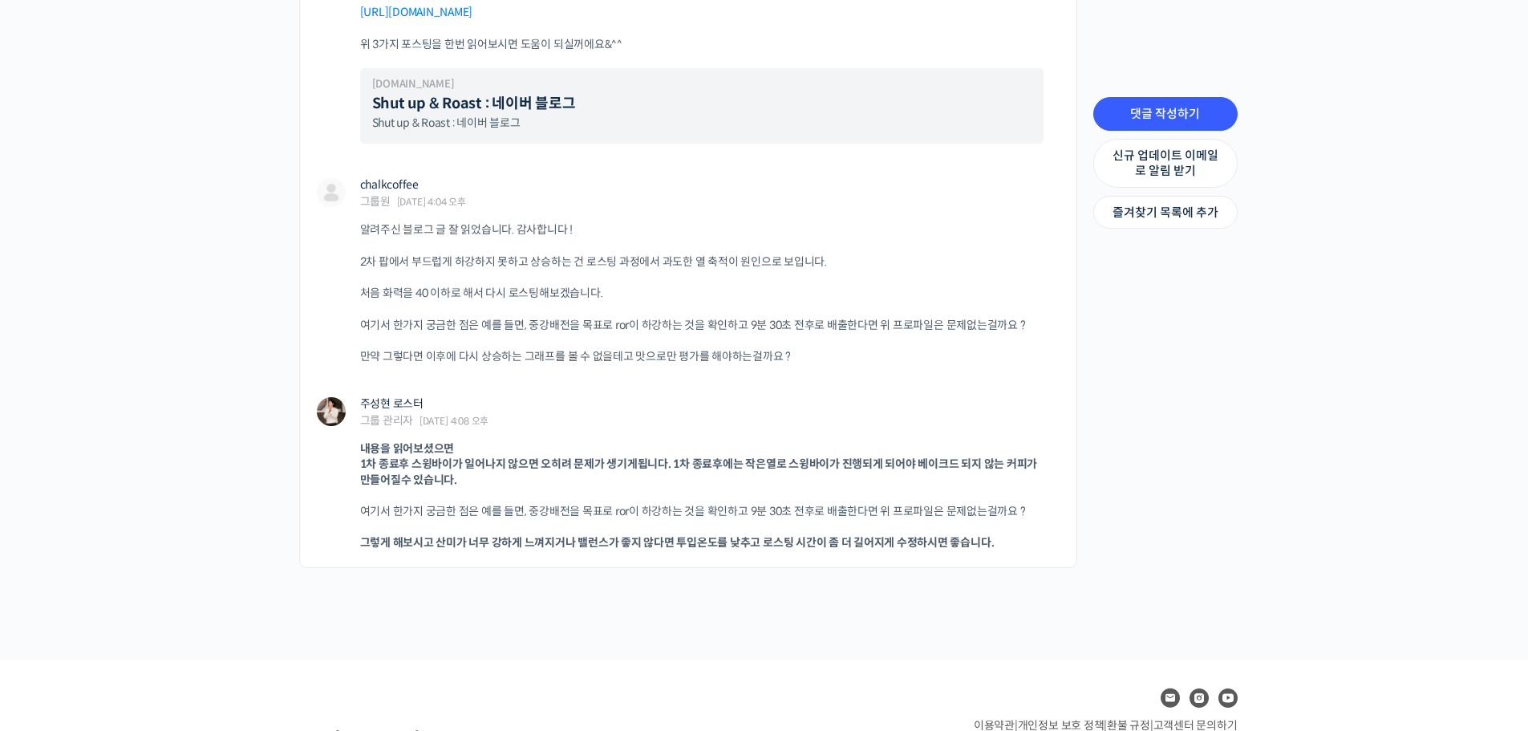
scroll to position [3146, 0]
